Goal: Information Seeking & Learning: Check status

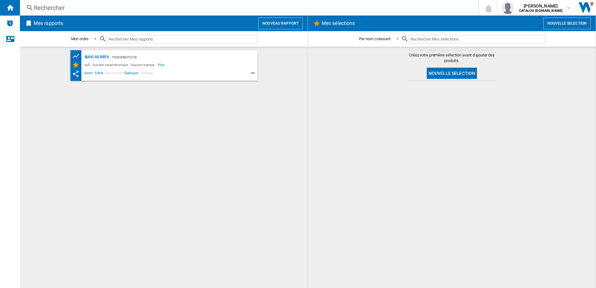
click at [93, 9] on div "Rechercher" at bounding box center [248, 7] width 428 height 9
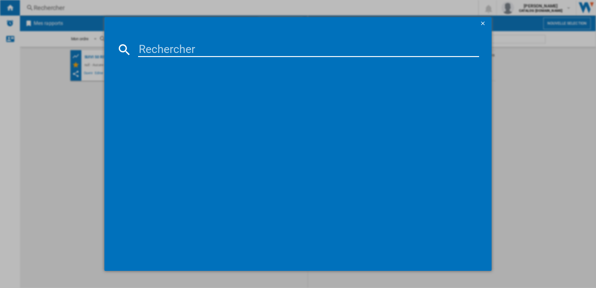
click at [160, 56] on input at bounding box center [308, 49] width 341 height 15
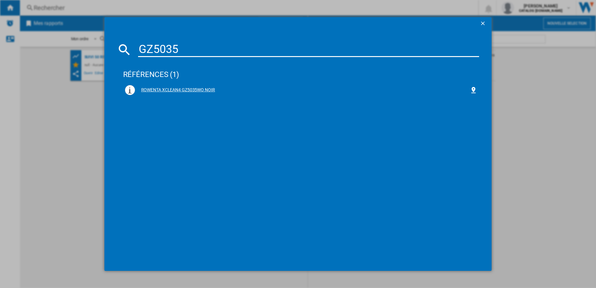
type input "GZ5035"
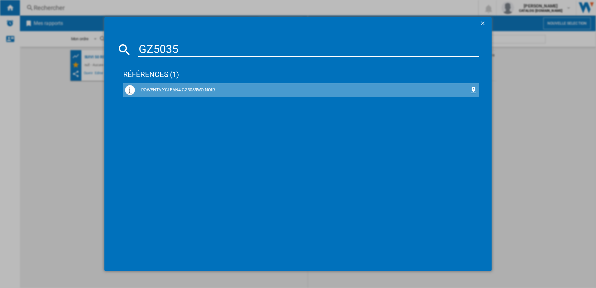
click at [199, 87] on div "ROWENTA XCLEAN4 GZ5035WO NOIR" at bounding box center [301, 90] width 352 height 10
click at [193, 89] on div "ROWENTA XCLEAN4 GZ5035WO NOIR" at bounding box center [302, 90] width 335 height 6
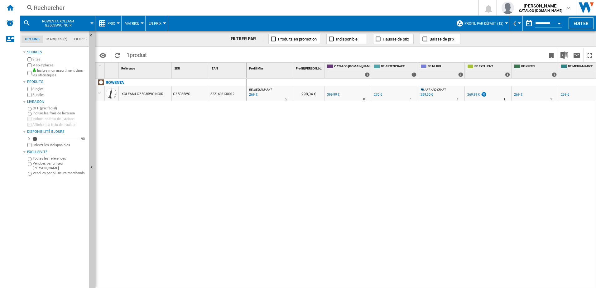
click at [117, 24] on div at bounding box center [118, 23] width 3 height 2
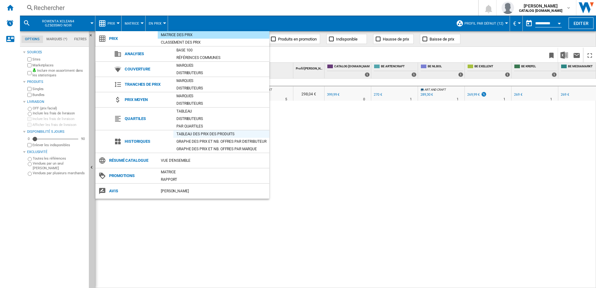
click at [186, 132] on div "Tableau des prix des produits" at bounding box center [221, 134] width 96 height 6
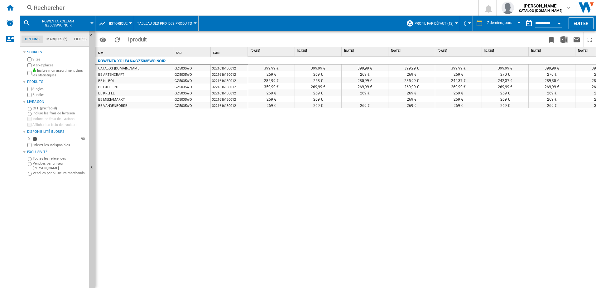
scroll to position [0, 26]
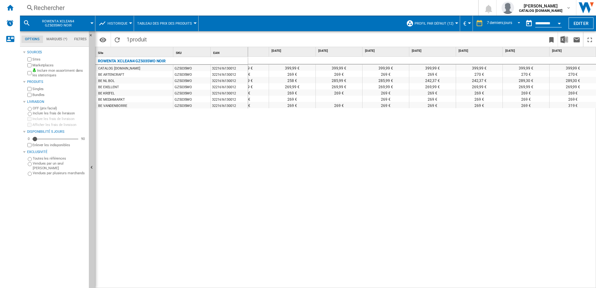
click at [106, 7] on div "Rechercher" at bounding box center [248, 7] width 428 height 9
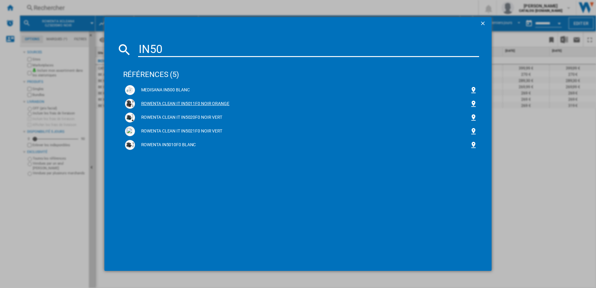
type input "IN50"
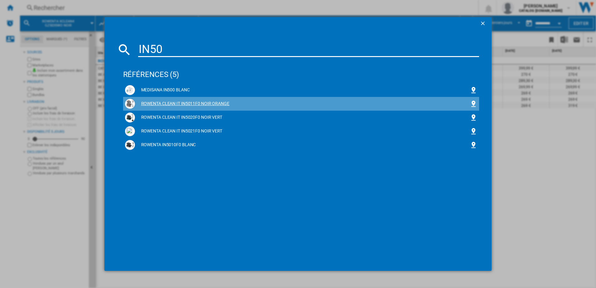
click at [166, 103] on div "ROWENTA CLEAN IT IN5011F0 NOIR ORANGE" at bounding box center [302, 104] width 335 height 6
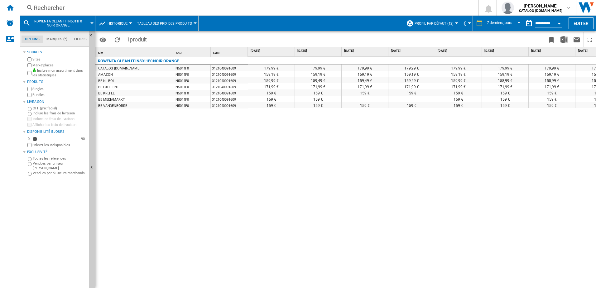
scroll to position [0, 26]
